Goal: Task Accomplishment & Management: Manage account settings

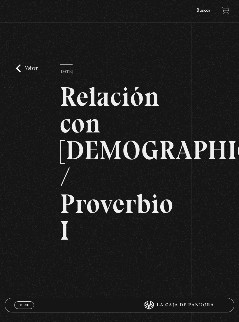
click at [26, 67] on link "Volver" at bounding box center [27, 68] width 22 height 8
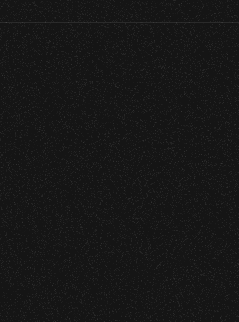
click at [26, 304] on span "Menu" at bounding box center [28, 304] width 9 height 3
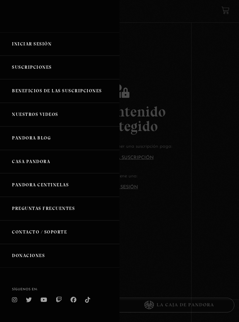
click at [25, 64] on link "Suscripciones" at bounding box center [59, 68] width 119 height 24
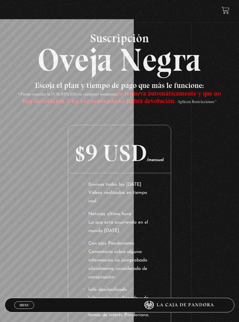
click at [23, 308] on span "Cerrar" at bounding box center [24, 310] width 14 height 4
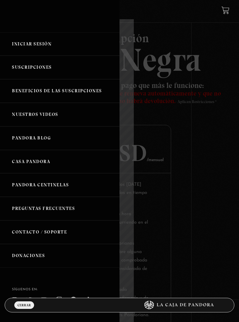
click at [30, 45] on link "Iniciar Sesión" at bounding box center [59, 44] width 119 height 24
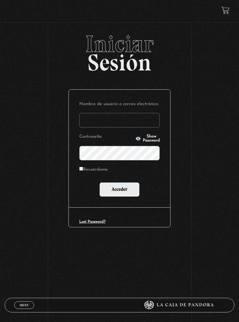
click at [135, 117] on input "Nombre de usuario o correo electrónico" at bounding box center [119, 120] width 80 height 15
type input "alejandramora8@hotmail.es"
click at [145, 134] on p "Contraseña Show Password" at bounding box center [119, 147] width 80 height 28
click at [143, 139] on span "Show Password" at bounding box center [151, 138] width 17 height 8
click at [152, 138] on span "Hide Password" at bounding box center [151, 138] width 17 height 8
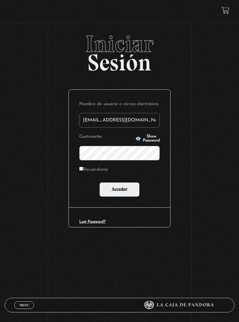
click at [120, 185] on input "Acceder" at bounding box center [119, 189] width 40 height 15
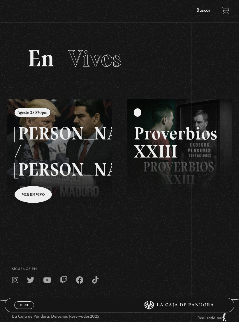
click at [22, 304] on span "Menu" at bounding box center [24, 304] width 10 height 3
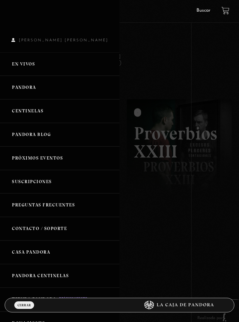
click at [29, 110] on link "Centinelas" at bounding box center [59, 111] width 119 height 24
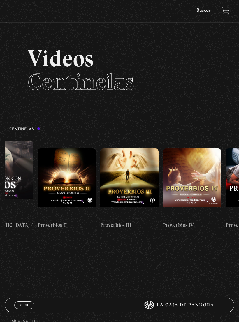
scroll to position [0, 218]
click at [63, 169] on figure at bounding box center [66, 183] width 58 height 70
